Goal: Task Accomplishment & Management: Manage account settings

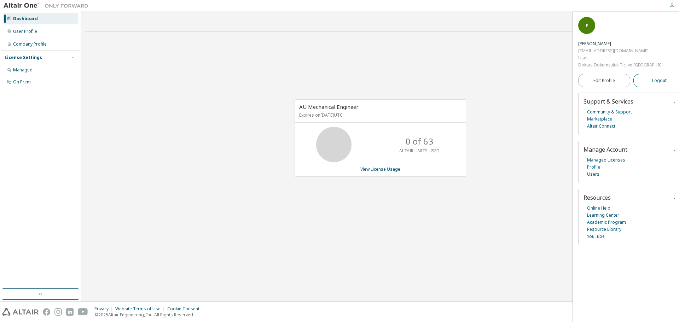
click at [660, 74] on button "Logout" at bounding box center [660, 80] width 52 height 13
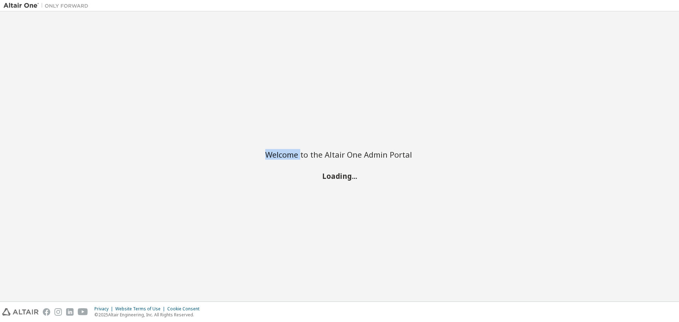
click at [660, 60] on div "Welcome to the Altair One Admin Portal Loading..." at bounding box center [340, 156] width 672 height 283
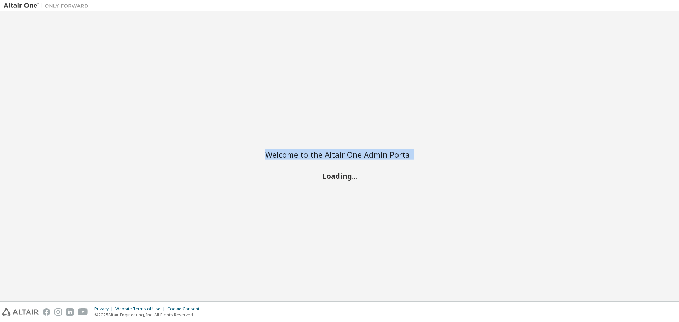
click at [660, 60] on div "Welcome to the Altair One Admin Portal Loading..." at bounding box center [340, 156] width 672 height 283
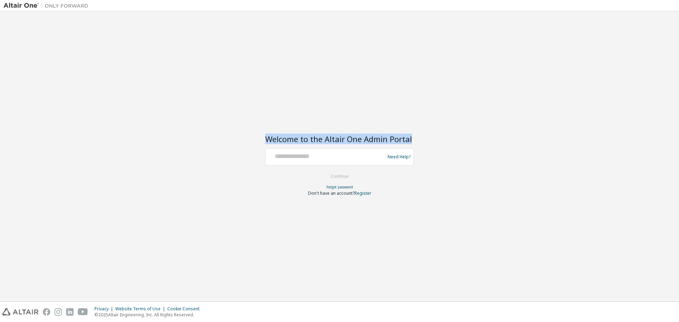
click at [660, 60] on div "Welcome to the Altair One Admin Portal Need Help? Please make sure that you pro…" at bounding box center [340, 156] width 672 height 283
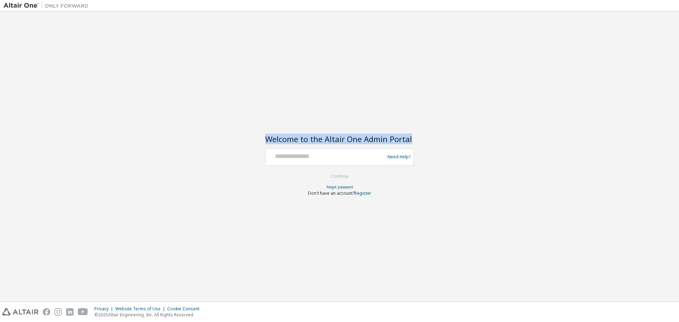
click at [660, 60] on div "Welcome to the Altair One Admin Portal Need Help? Please make sure that you pro…" at bounding box center [340, 156] width 672 height 283
